Goal: Entertainment & Leisure: Consume media (video, audio)

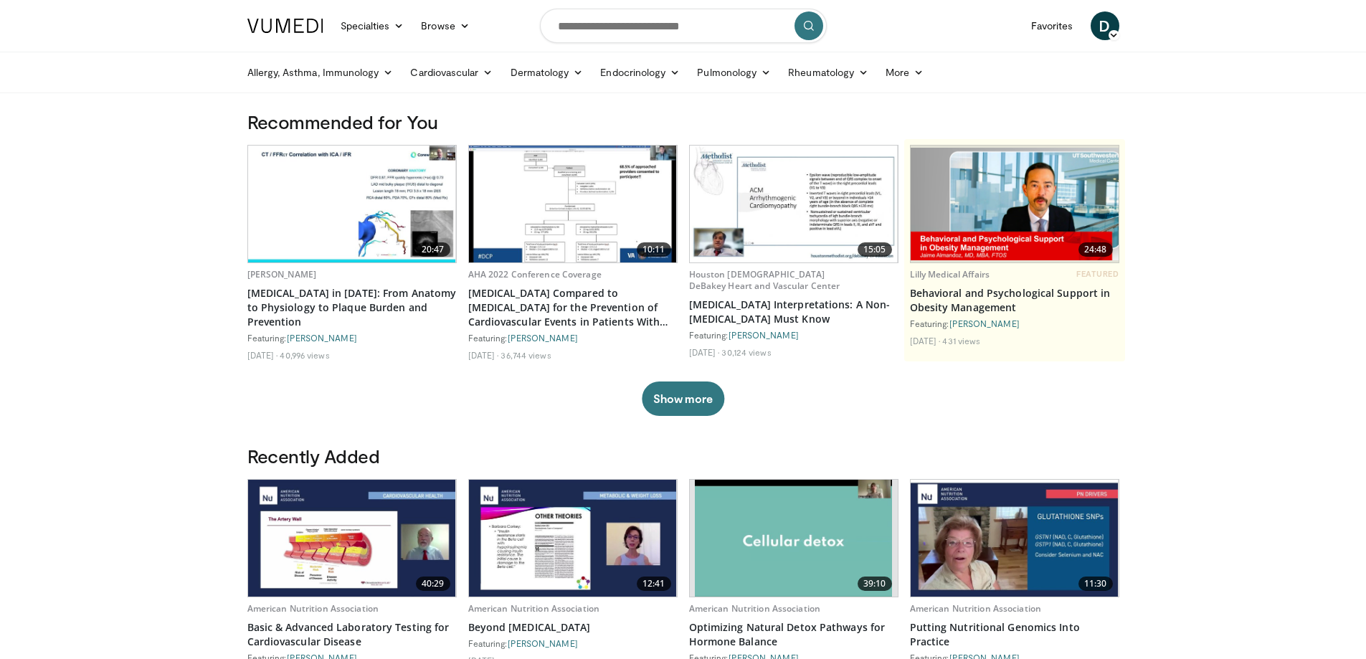
click at [839, 247] on img at bounding box center [794, 204] width 208 height 117
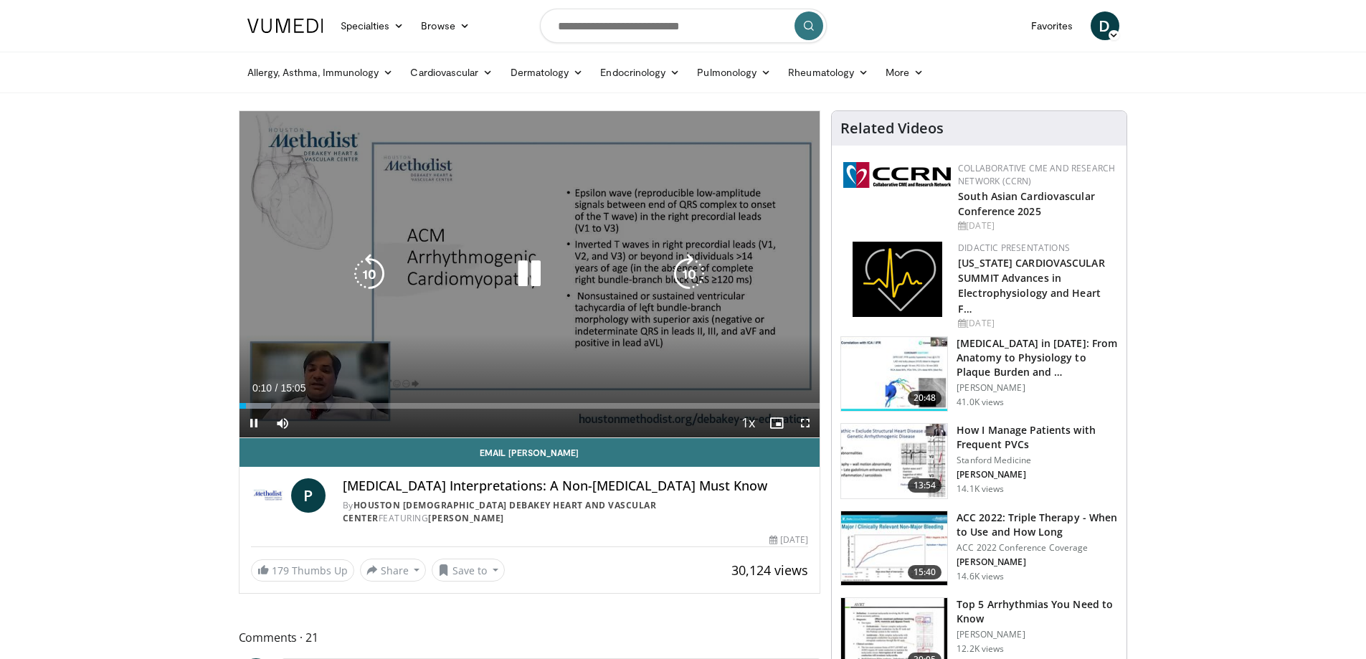
click at [534, 274] on icon "Video Player" at bounding box center [529, 274] width 40 height 40
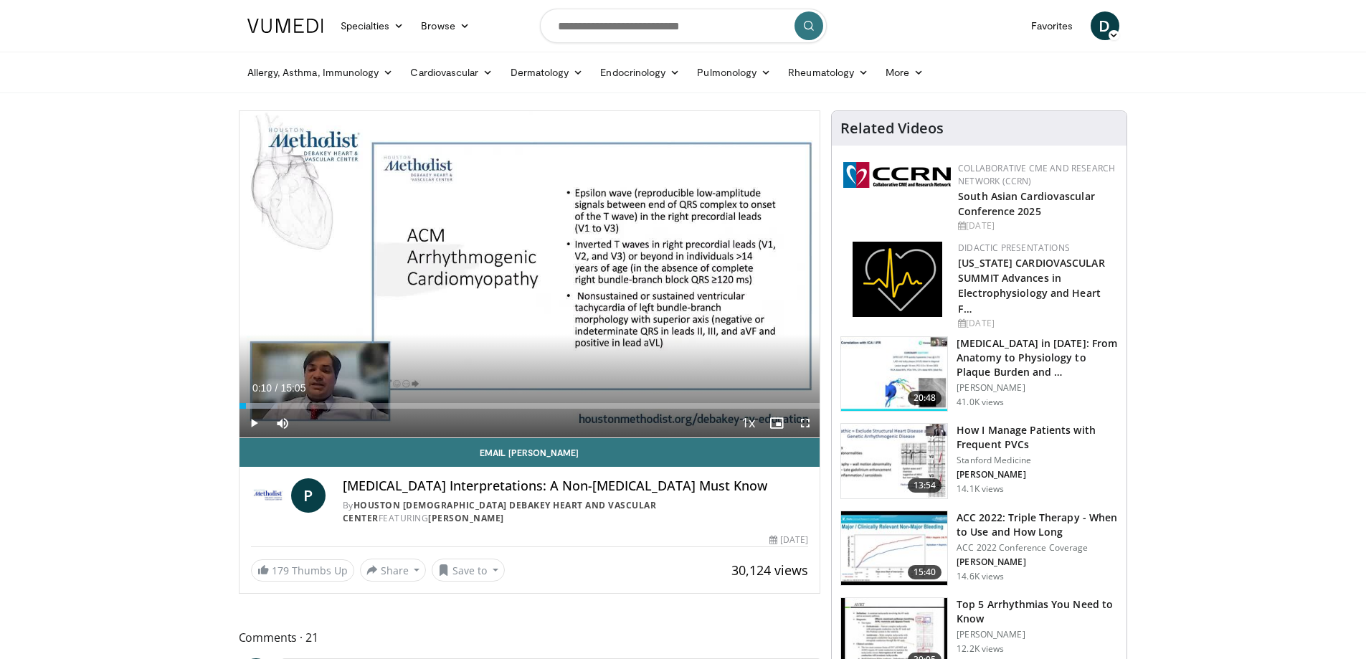
drag, startPoint x: 1334, startPoint y: 0, endPoint x: 1139, endPoint y: 79, distance: 211.0
click at [1128, 79] on div "Allergy, Asthma, Immunology Allergies Asthma Dermatitis Immunology Rhinosinusit…" at bounding box center [683, 72] width 889 height 40
